Goal: Information Seeking & Learning: Learn about a topic

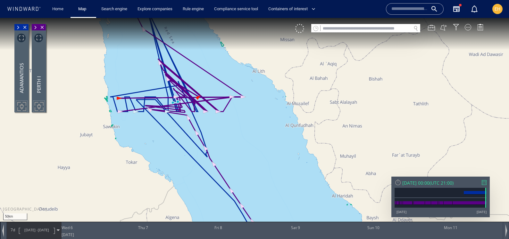
drag, startPoint x: 225, startPoint y: 125, endPoint x: 314, endPoint y: 141, distance: 90.2
click at [315, 141] on canvas "Map" at bounding box center [254, 125] width 509 height 215
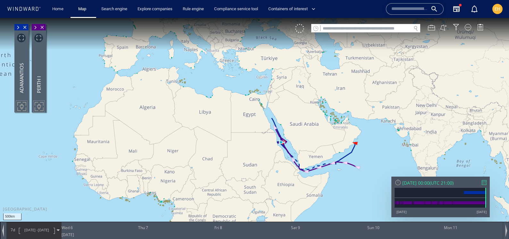
click at [39, 228] on span "[DATE]" at bounding box center [43, 230] width 11 height 5
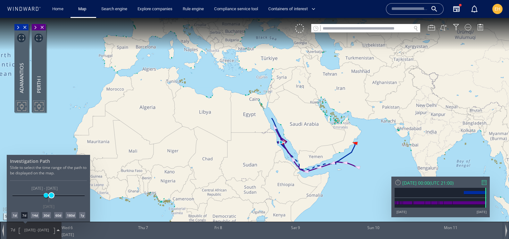
click at [51, 196] on span at bounding box center [51, 195] width 5 height 5
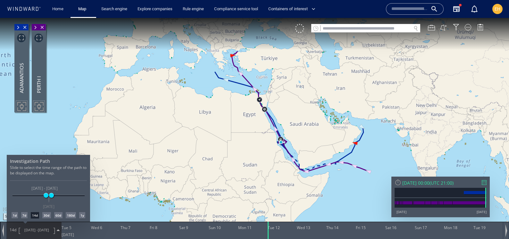
click at [323, 130] on div at bounding box center [254, 128] width 509 height 221
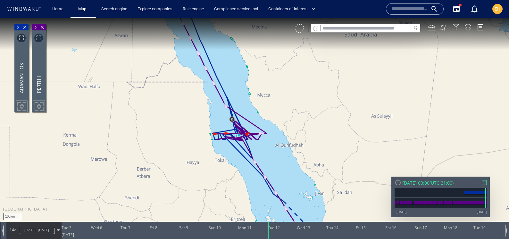
click at [44, 231] on span "[DATE]" at bounding box center [43, 230] width 11 height 5
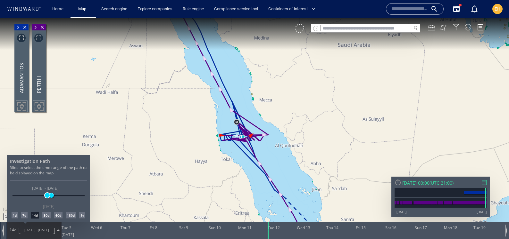
click at [47, 196] on span at bounding box center [47, 195] width 5 height 5
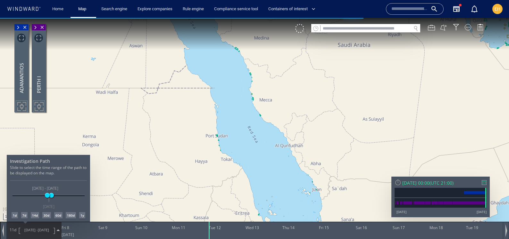
drag, startPoint x: 307, startPoint y: 194, endPoint x: 310, endPoint y: 187, distance: 7.7
click at [308, 189] on div at bounding box center [254, 128] width 509 height 221
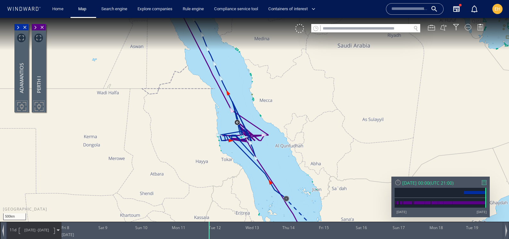
click at [331, 182] on canvas "Map" at bounding box center [254, 125] width 509 height 215
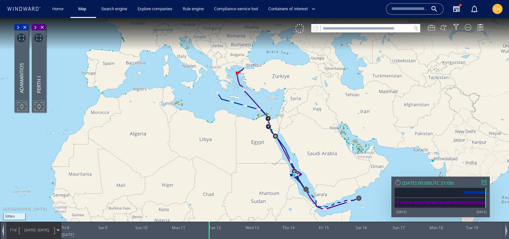
drag, startPoint x: 327, startPoint y: 179, endPoint x: 323, endPoint y: 171, distance: 9.2
click at [323, 171] on canvas "Map" at bounding box center [254, 125] width 509 height 215
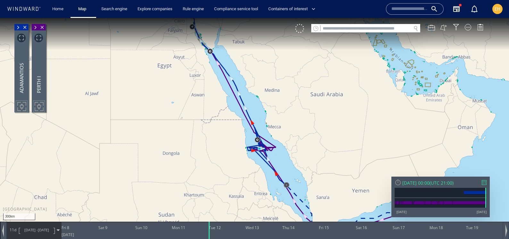
drag, startPoint x: 311, startPoint y: 140, endPoint x: 307, endPoint y: 135, distance: 6.7
click at [307, 135] on canvas "Map" at bounding box center [254, 125] width 509 height 215
